Goal: Task Accomplishment & Management: Manage account settings

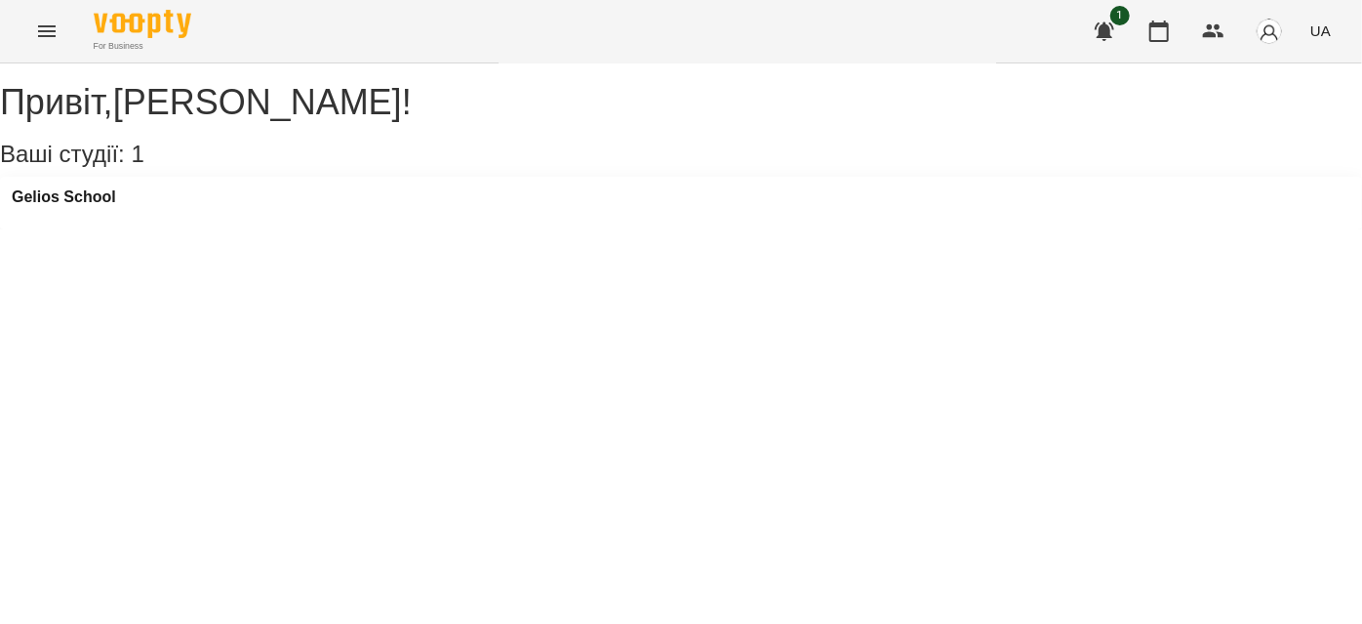
click at [55, 33] on icon "Menu" at bounding box center [46, 31] width 23 height 23
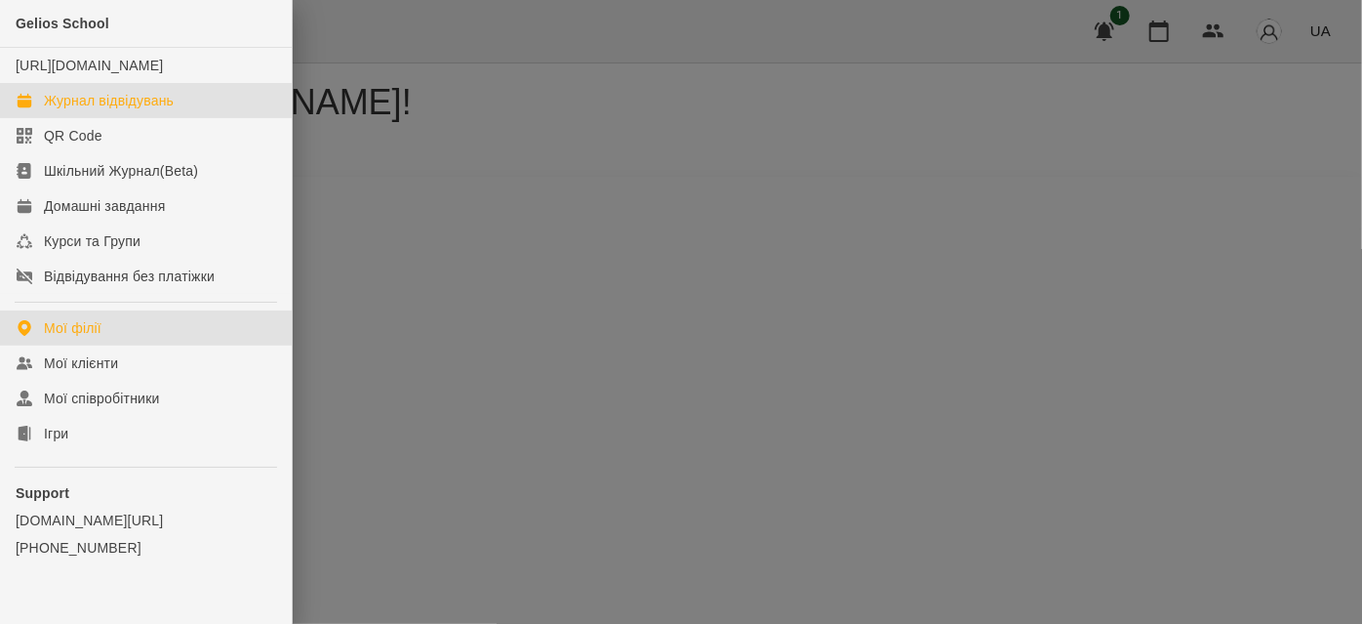
click at [127, 110] on div "Журнал відвідувань" at bounding box center [109, 101] width 130 height 20
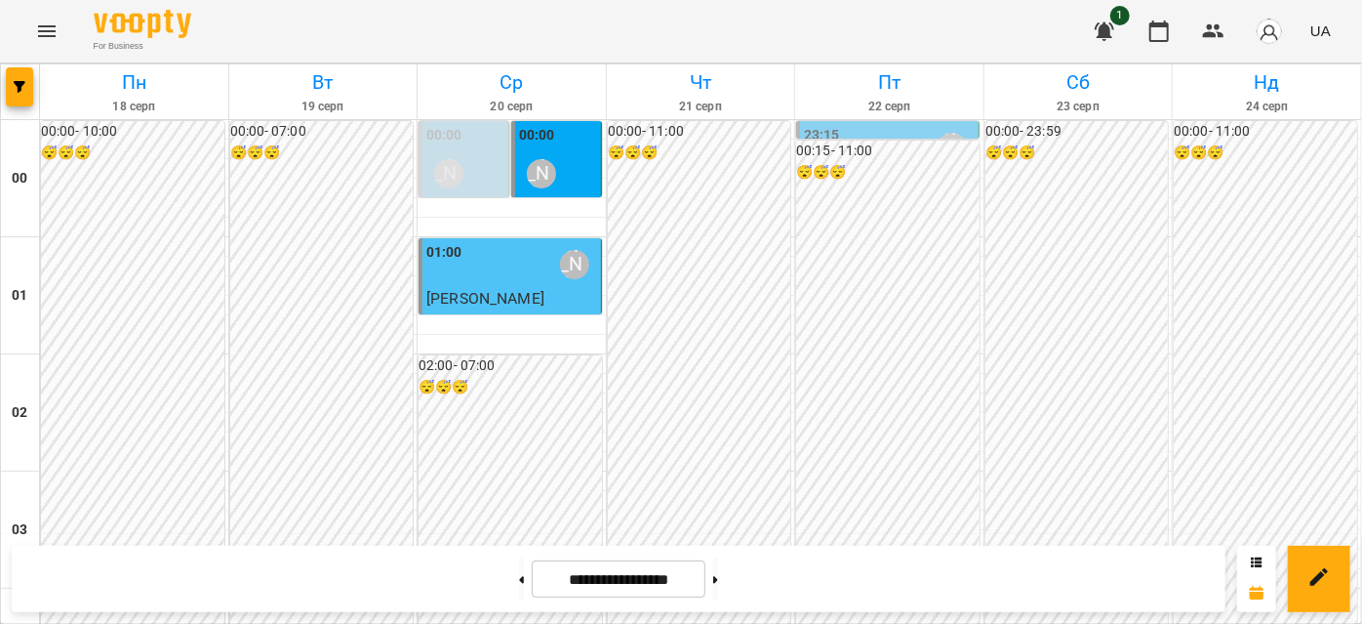
scroll to position [1330, 0]
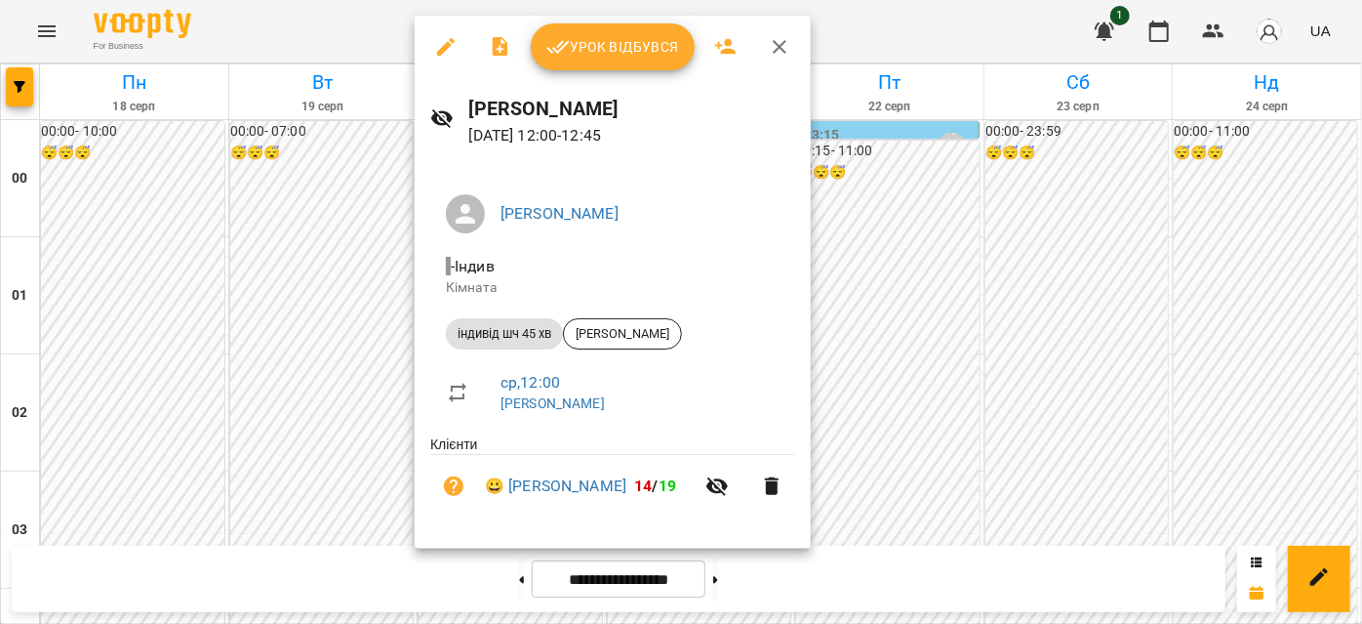
click at [577, 49] on span "Урок відбувся" at bounding box center [612, 46] width 133 height 23
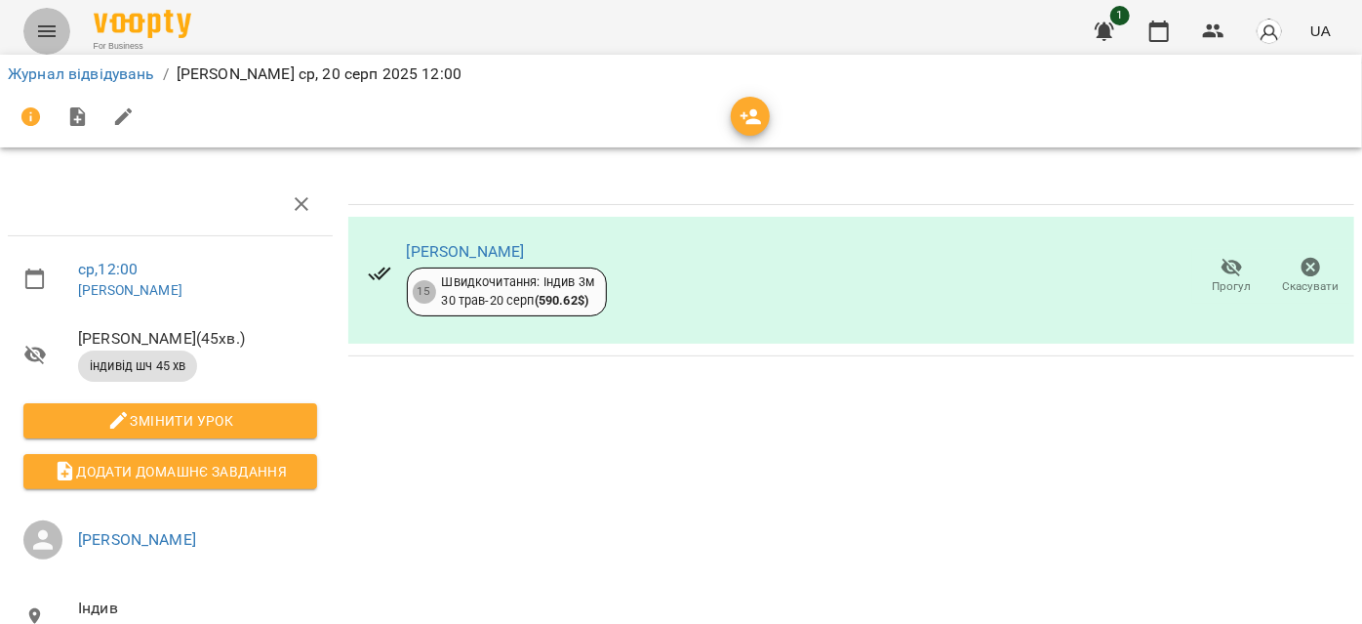
click at [41, 37] on icon "Menu" at bounding box center [46, 31] width 23 height 23
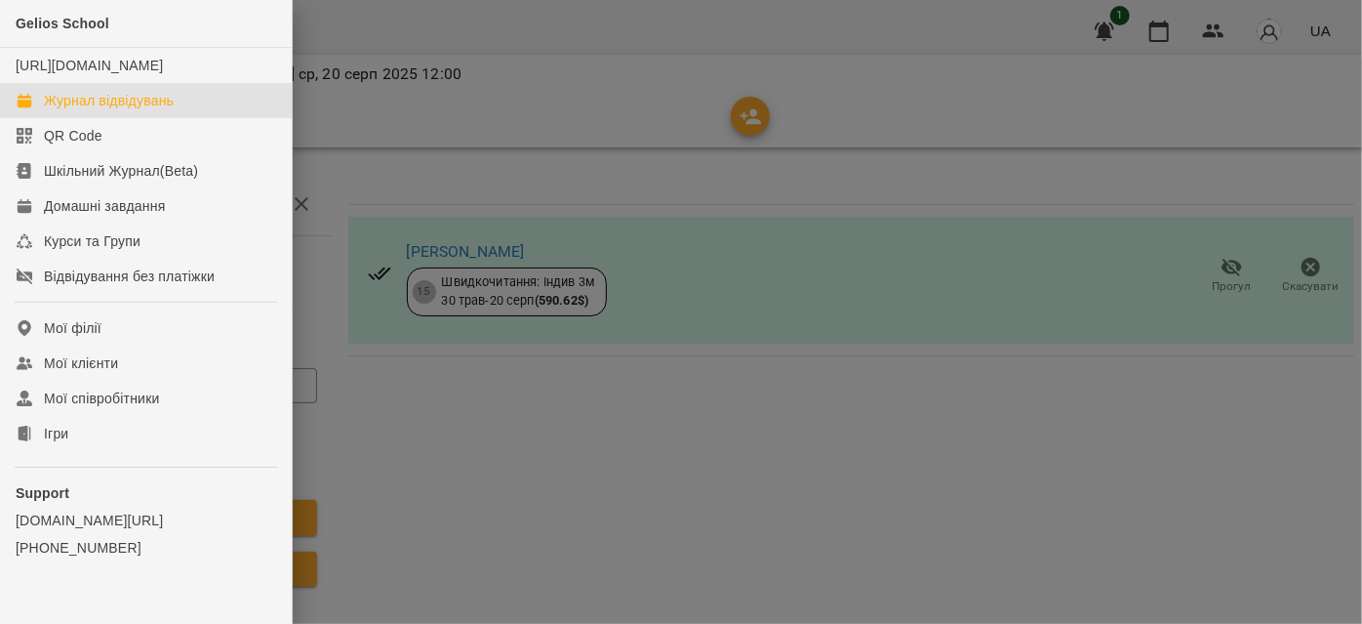
click at [112, 110] on div "Журнал відвідувань" at bounding box center [109, 101] width 130 height 20
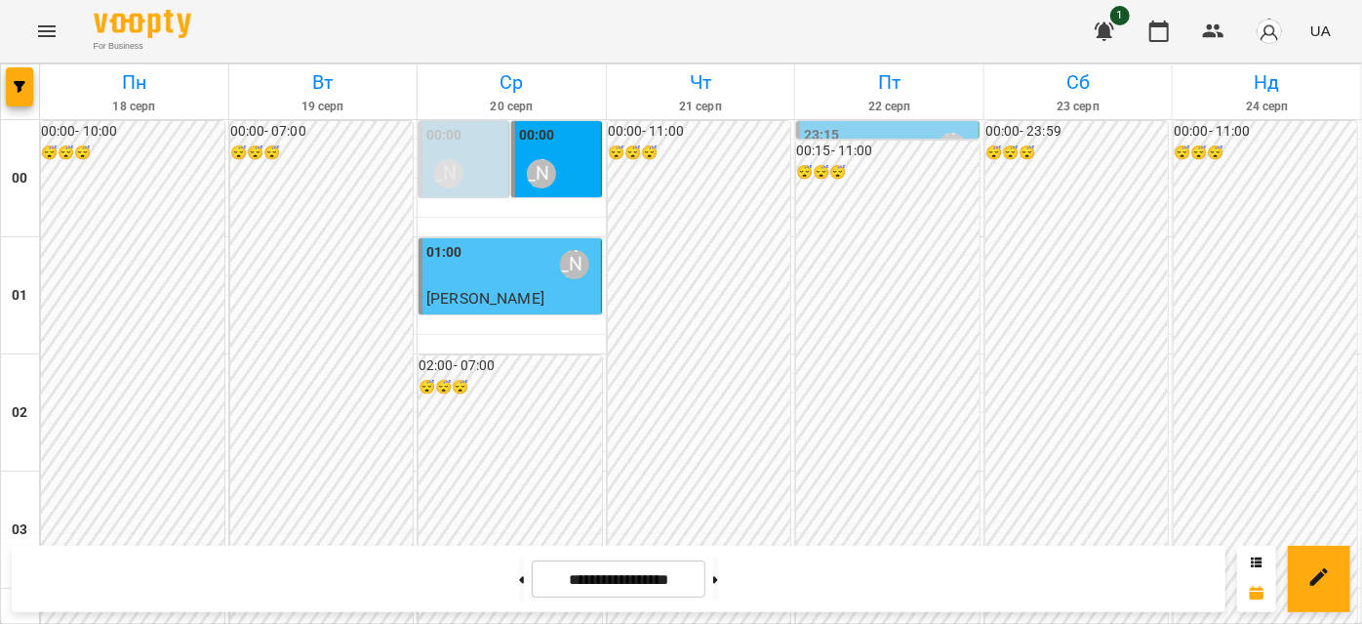
scroll to position [1507, 0]
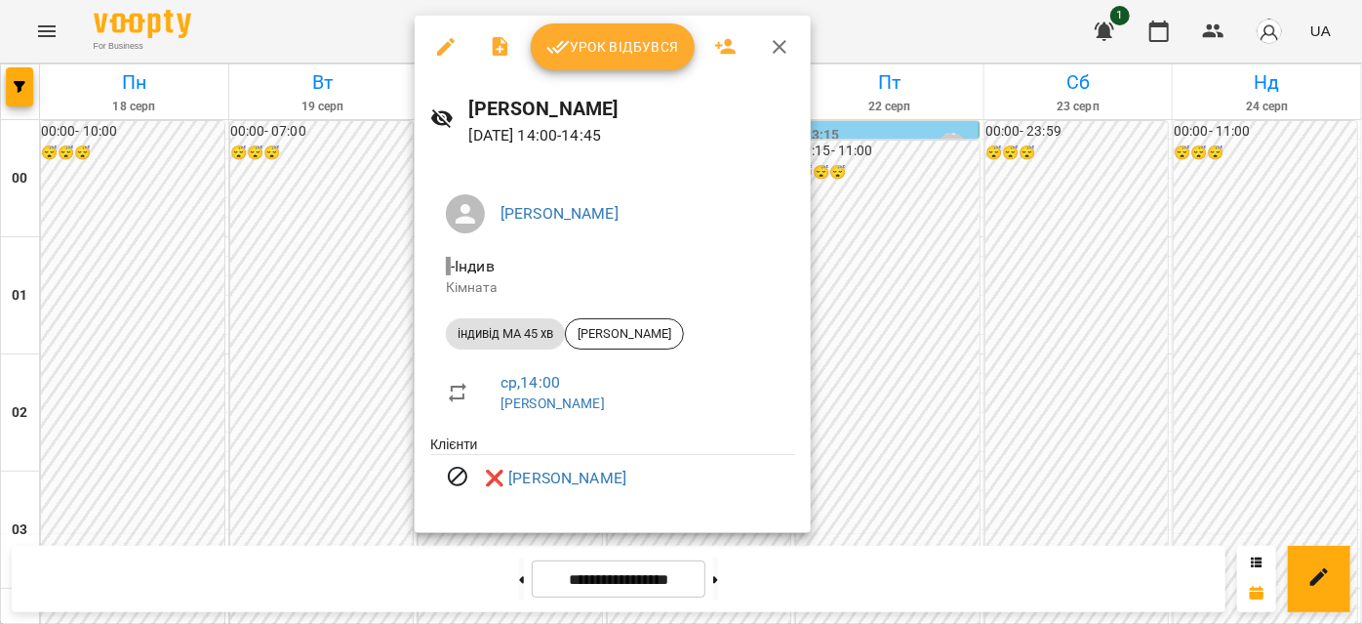
click at [455, 53] on icon "button" at bounding box center [445, 46] width 23 height 23
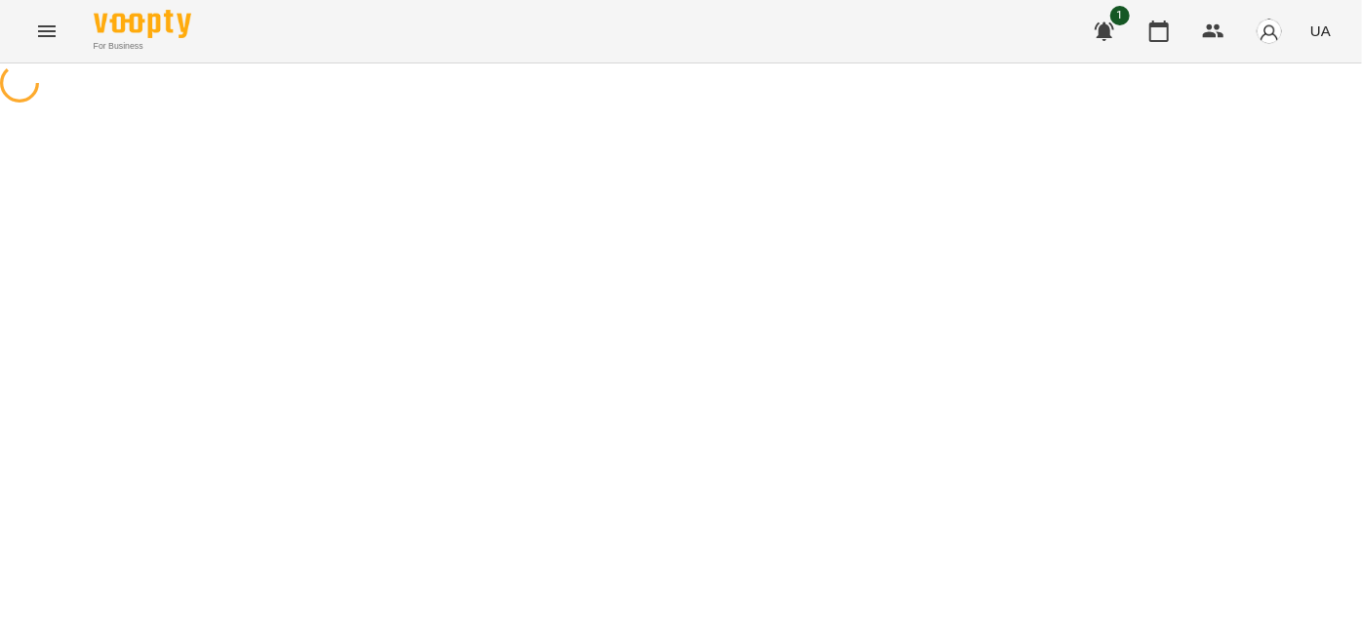
select select "**********"
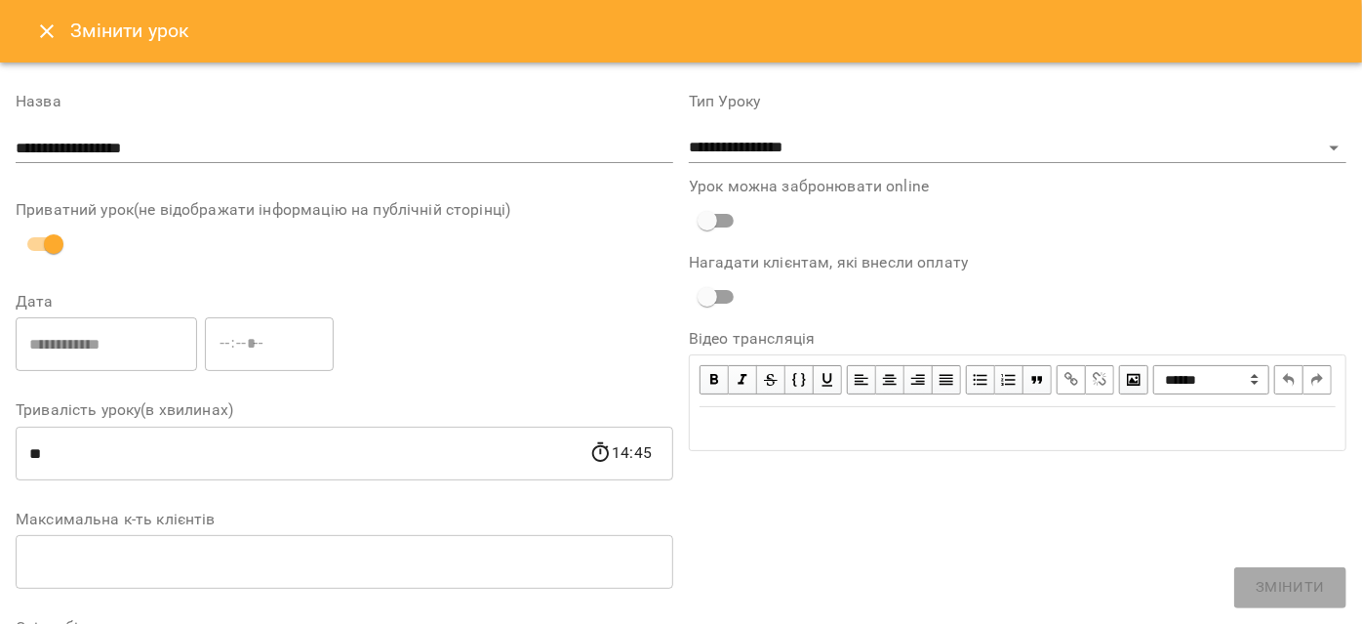
click at [36, 30] on icon "Close" at bounding box center [46, 31] width 23 height 23
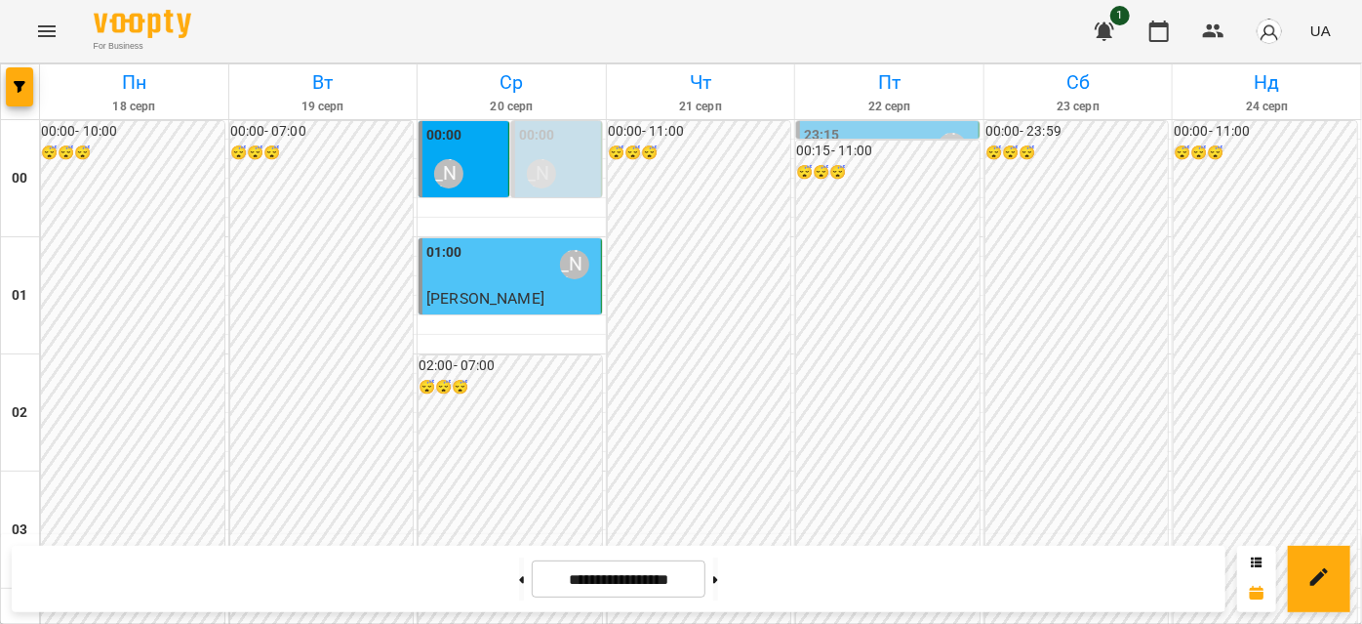
scroll to position [1419, 0]
